Goal: Find specific page/section: Find specific page/section

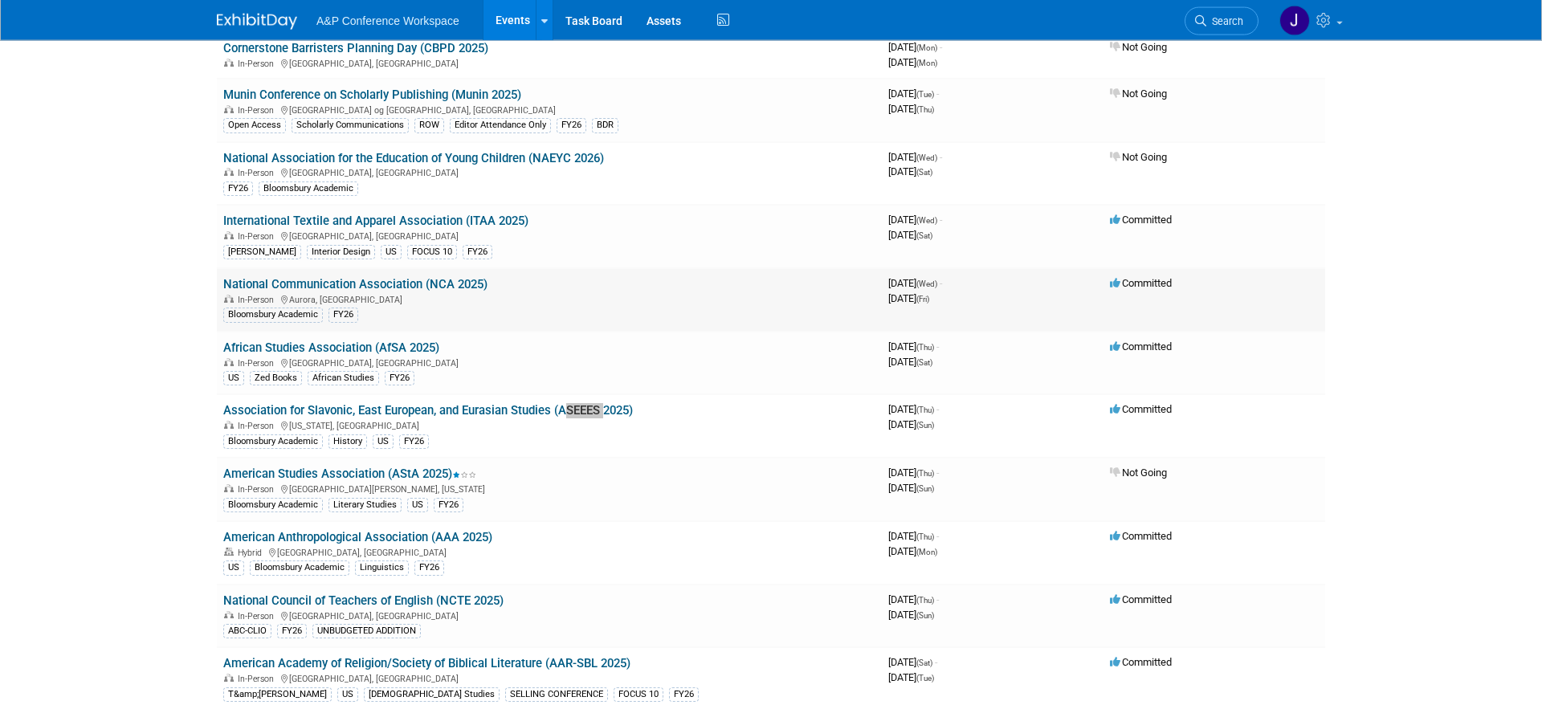
scroll to position [4474, 0]
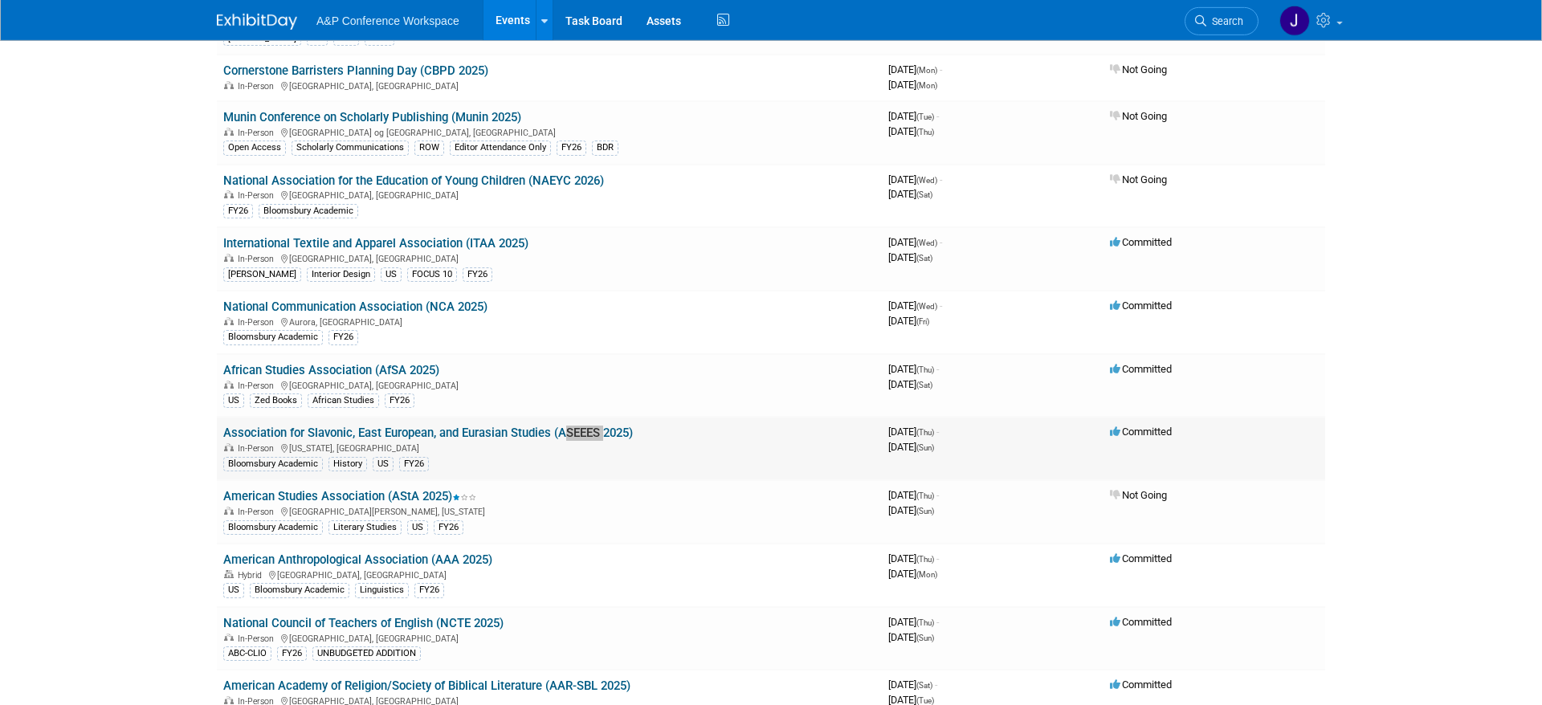
click at [526, 434] on link "Association for Slavonic, East European, and Eurasian Studies (ASEEES 2025)" at bounding box center [428, 433] width 410 height 14
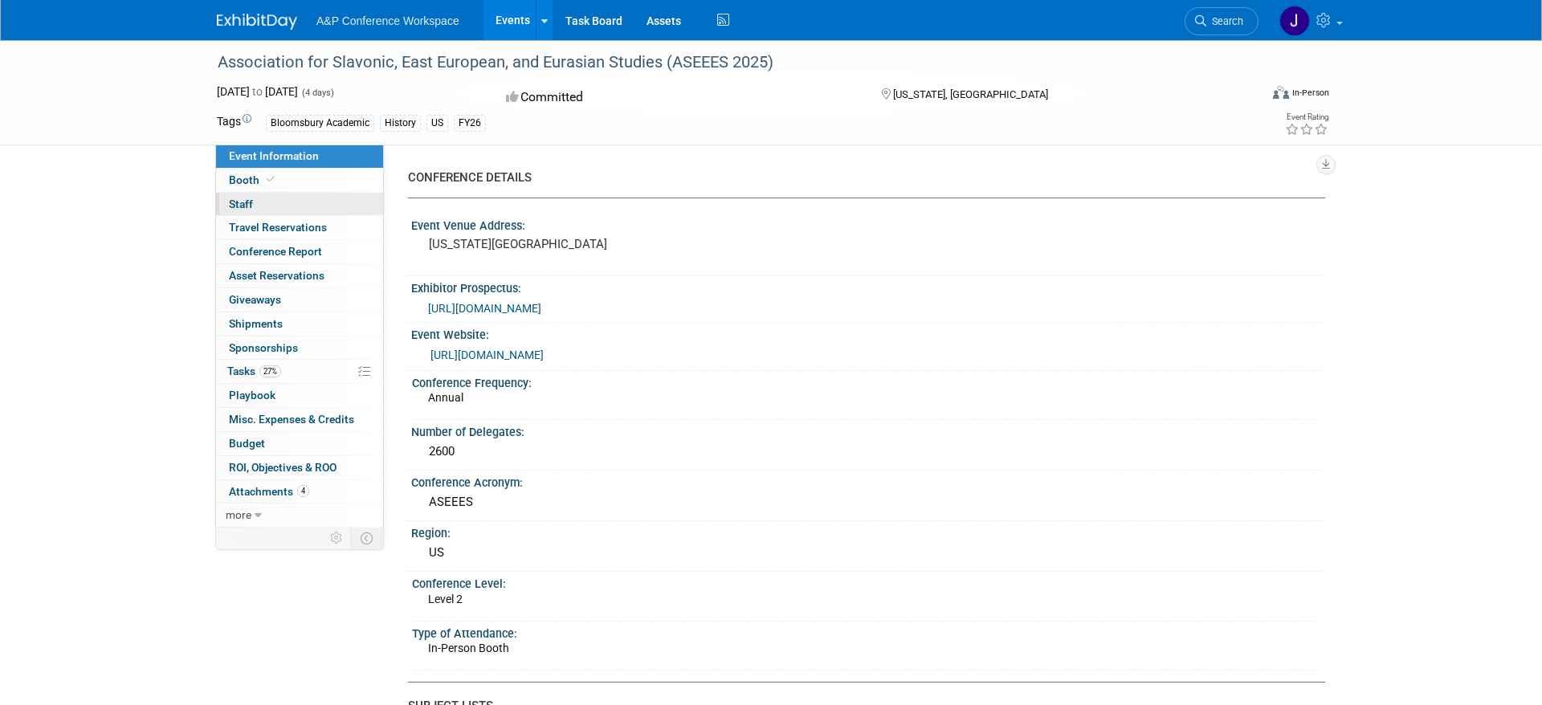
click at [264, 206] on link "0 Staff 0" at bounding box center [299, 204] width 167 height 23
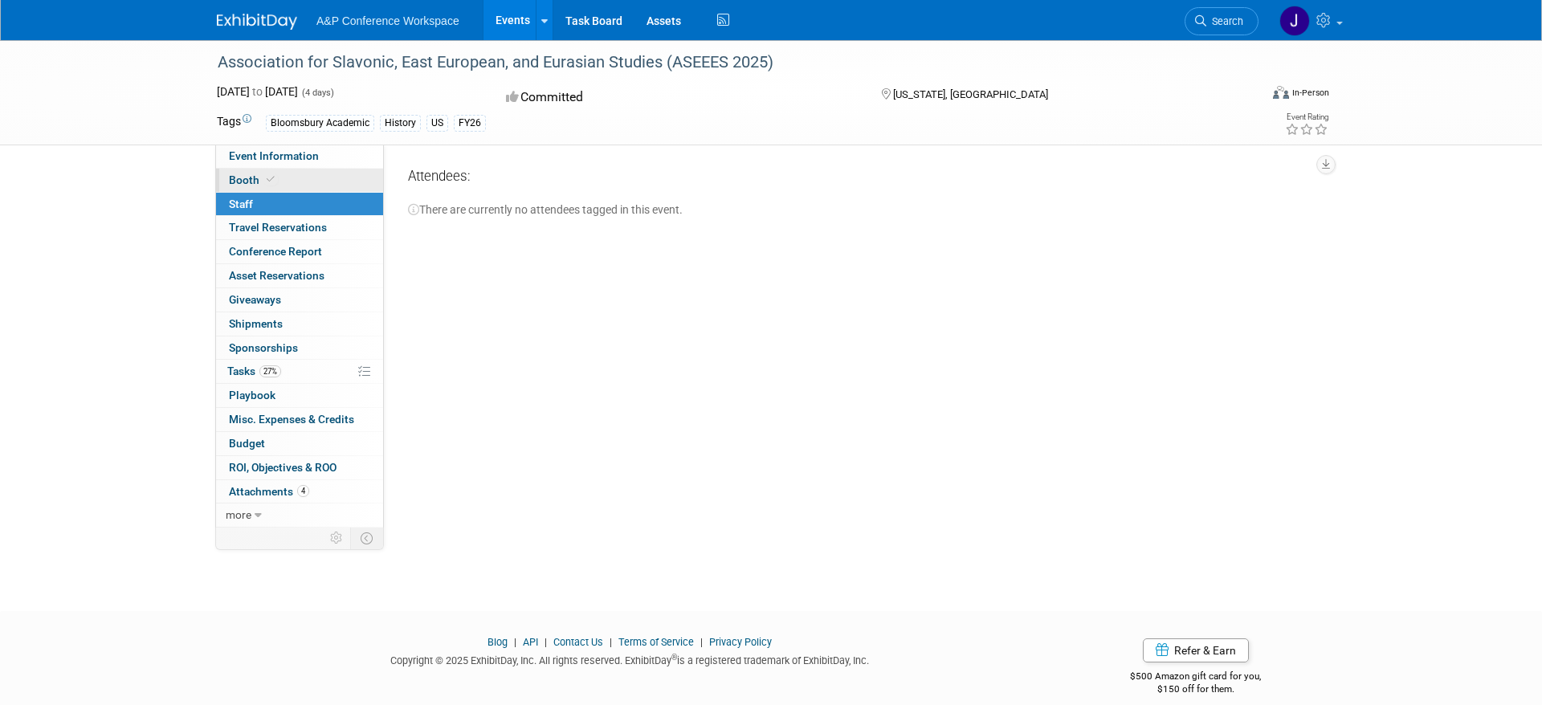
click at [265, 178] on span at bounding box center [270, 179] width 14 height 12
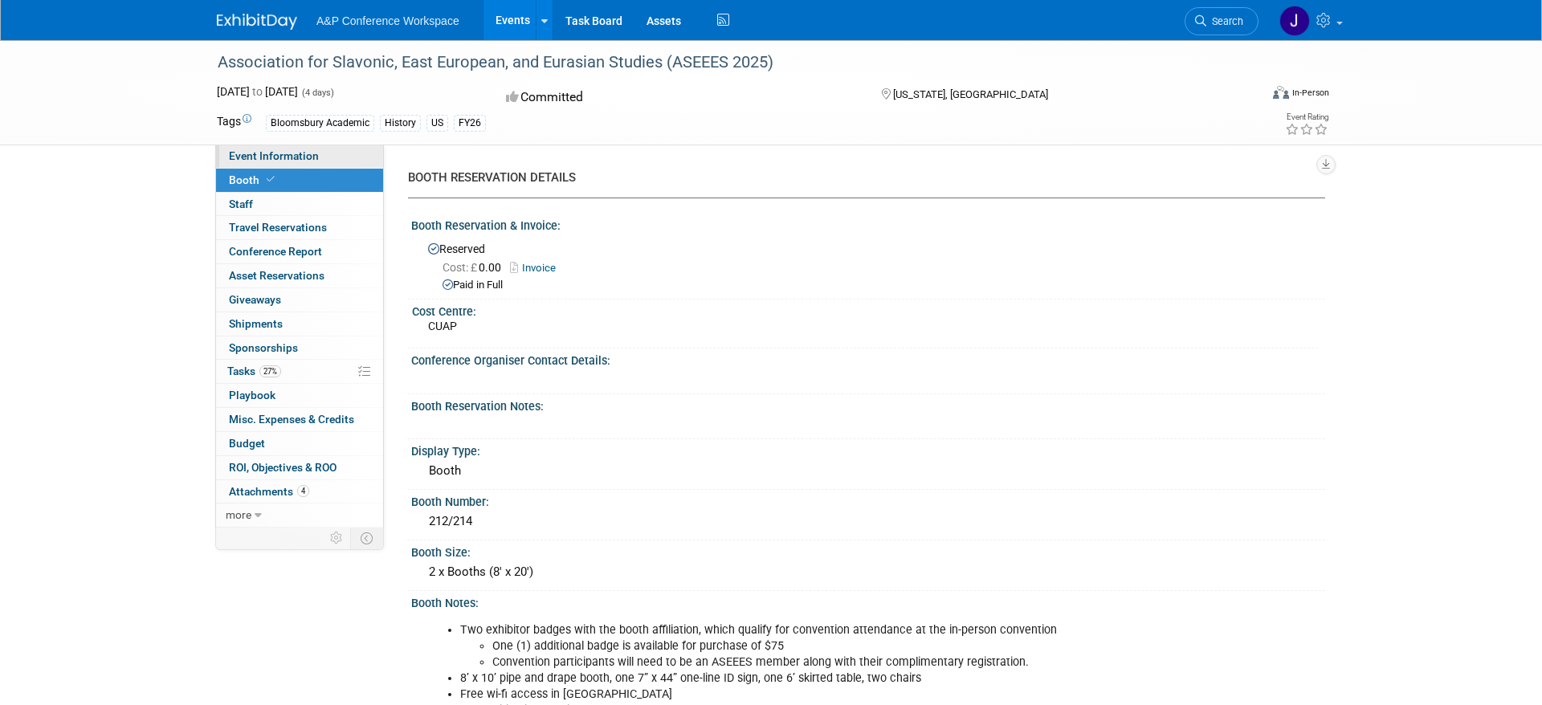
click at [310, 151] on span "Event Information" at bounding box center [274, 155] width 90 height 13
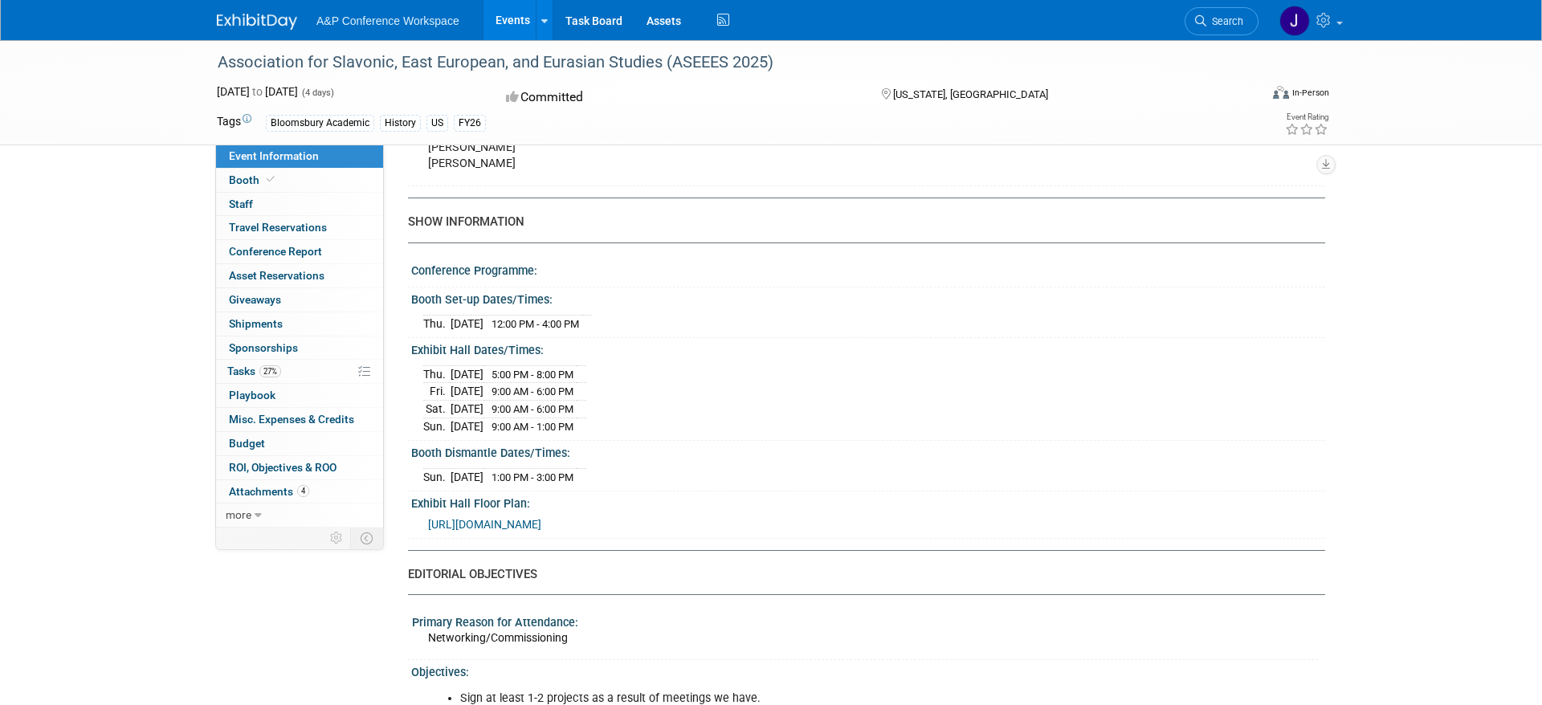
scroll to position [1633, 0]
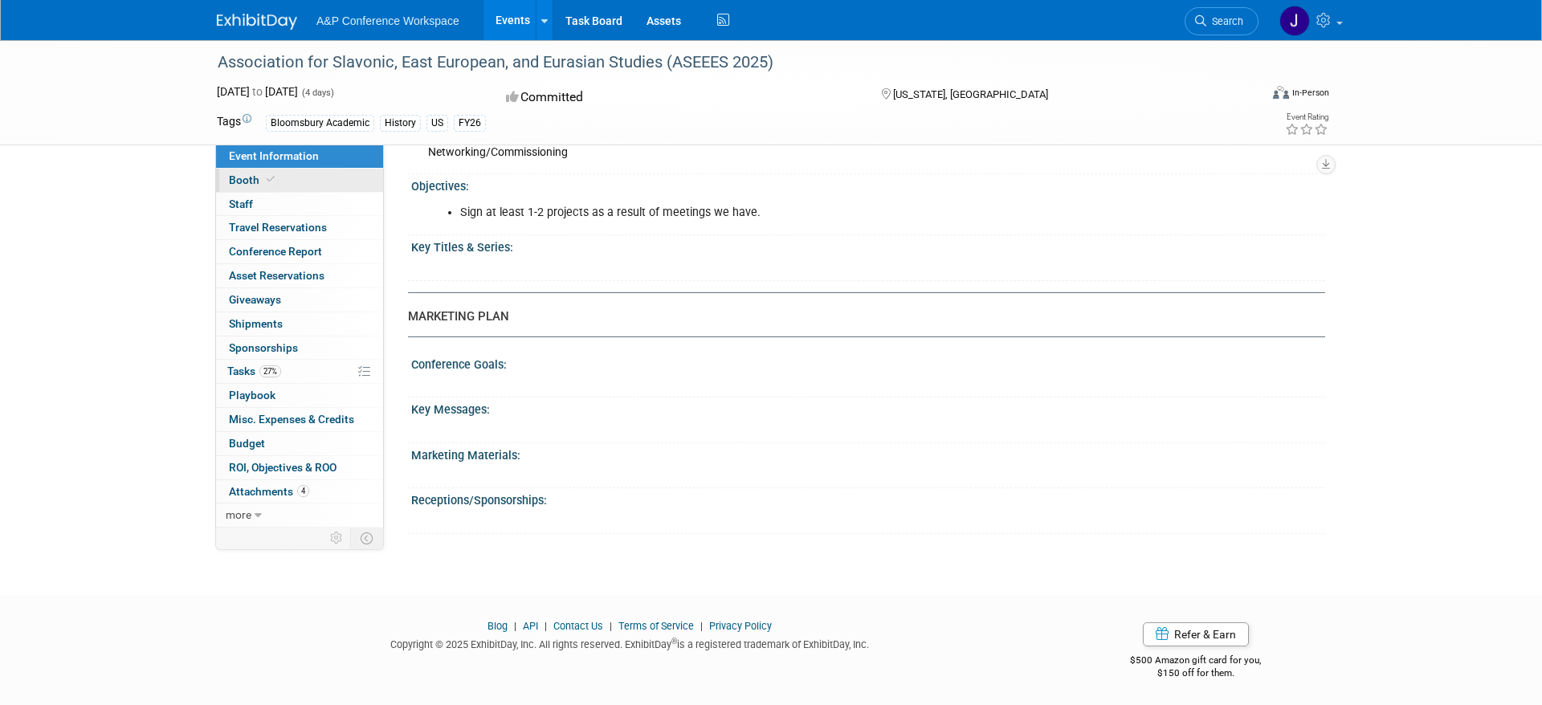
click at [298, 178] on link "Booth" at bounding box center [299, 180] width 167 height 23
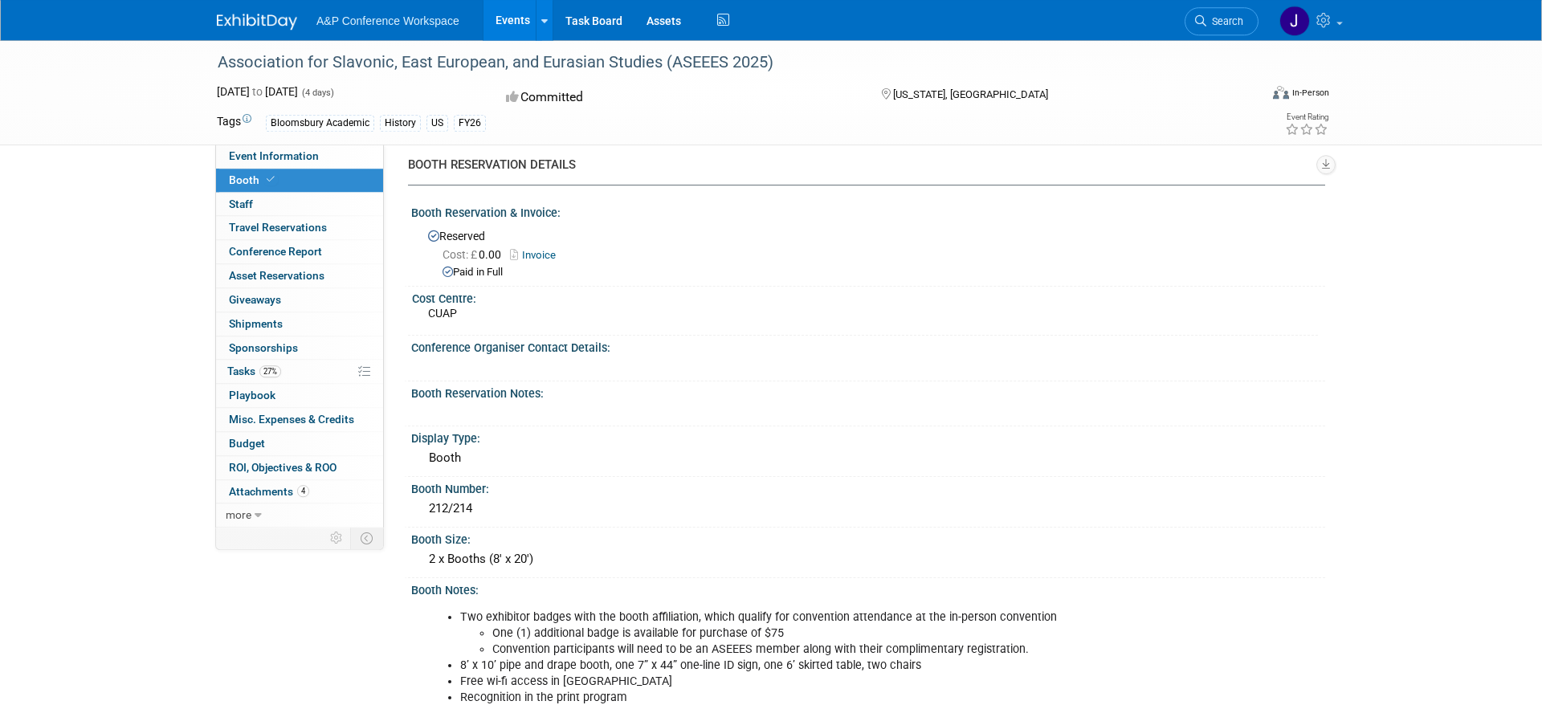
scroll to position [164, 0]
